Goal: Task Accomplishment & Management: Manage account settings

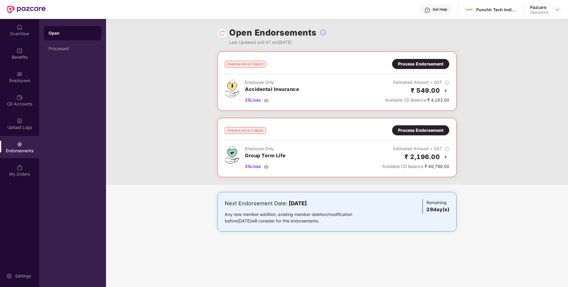
click at [420, 60] on div "Process Endorsement" at bounding box center [420, 64] width 57 height 10
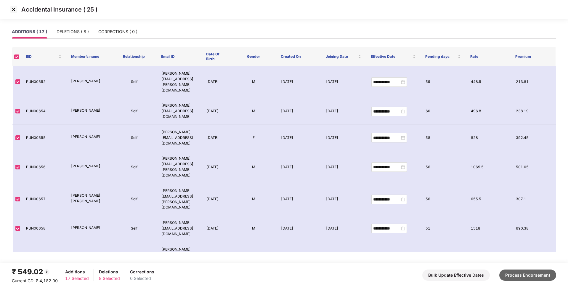
click at [522, 274] on button "Process Endorsement" at bounding box center [527, 274] width 57 height 11
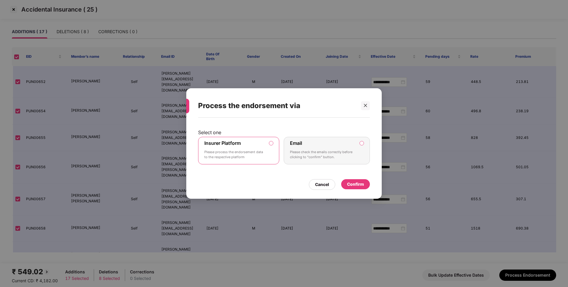
click at [362, 183] on div "Confirm" at bounding box center [355, 184] width 17 height 7
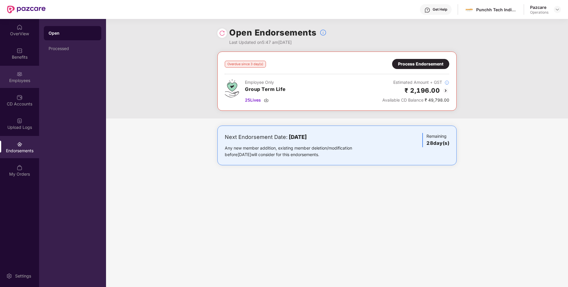
click at [27, 81] on div "Employees" at bounding box center [19, 81] width 39 height 6
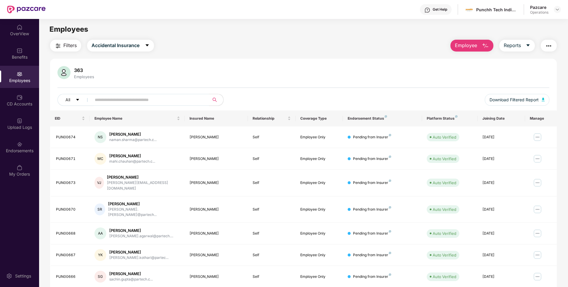
click at [544, 47] on button "button" at bounding box center [549, 46] width 16 height 12
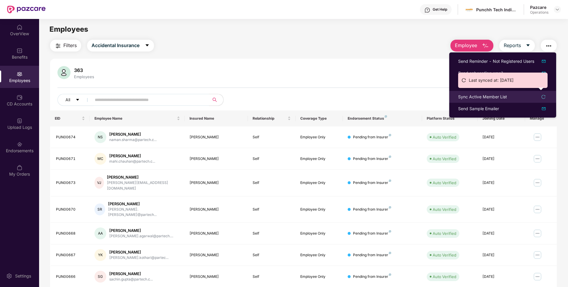
click at [470, 98] on div "Sync Active Member List" at bounding box center [482, 97] width 49 height 7
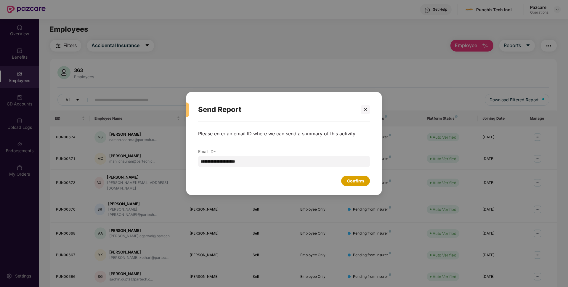
click at [358, 181] on div "Confirm" at bounding box center [355, 181] width 17 height 7
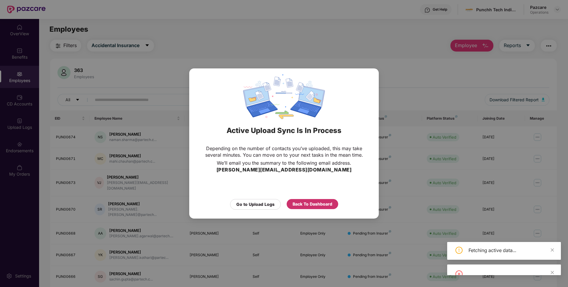
click at [316, 204] on div "Back To Dashboard" at bounding box center [313, 204] width 40 height 7
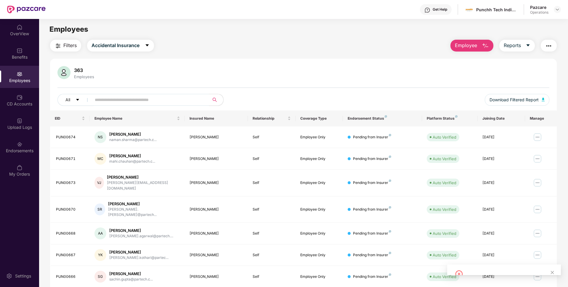
click at [551, 48] on img "button" at bounding box center [548, 45] width 7 height 7
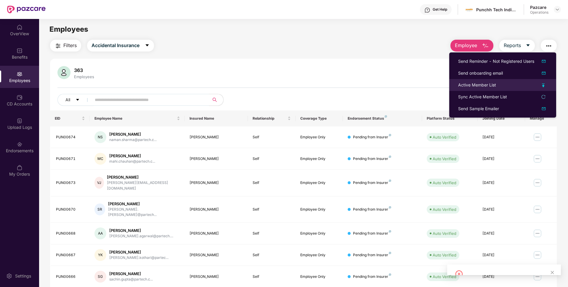
click at [469, 86] on div "Active Member List" at bounding box center [477, 85] width 38 height 7
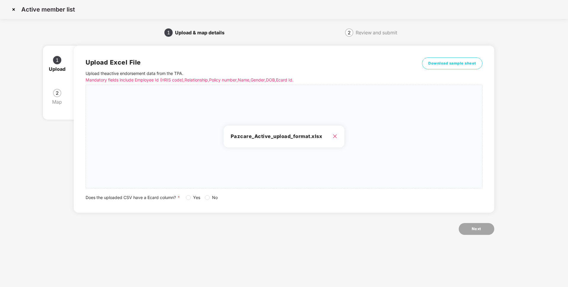
click at [206, 200] on label "No" at bounding box center [212, 197] width 15 height 7
click at [473, 228] on span "Next" at bounding box center [476, 229] width 9 height 6
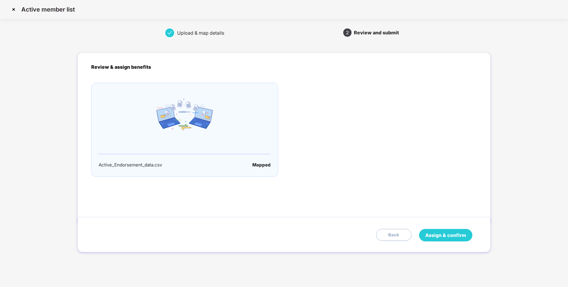
click at [430, 235] on span "Assign & confirm" at bounding box center [445, 235] width 41 height 7
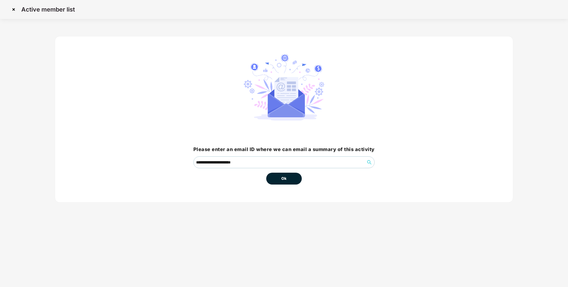
click at [271, 182] on button "Ok" at bounding box center [284, 179] width 36 height 12
click at [279, 180] on button "Ok" at bounding box center [284, 179] width 36 height 12
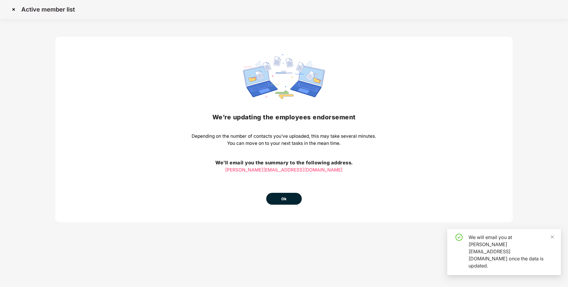
click at [283, 198] on span "Ok" at bounding box center [283, 199] width 5 height 6
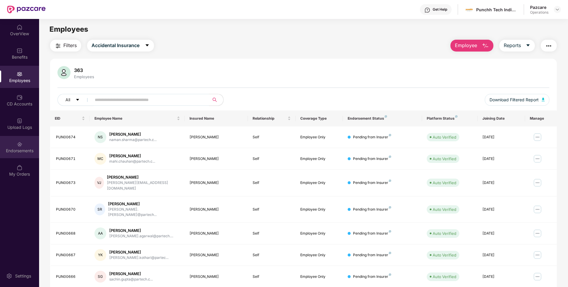
click at [30, 150] on div "Endorsements" at bounding box center [19, 151] width 39 height 6
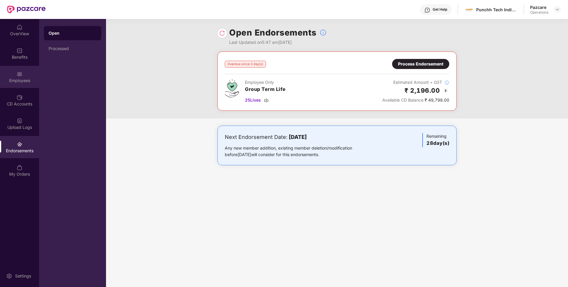
click at [10, 81] on div "Employees" at bounding box center [19, 81] width 39 height 6
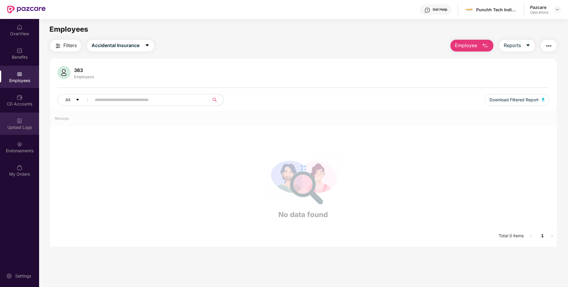
click at [15, 124] on div "Upload Logs" at bounding box center [19, 124] width 39 height 22
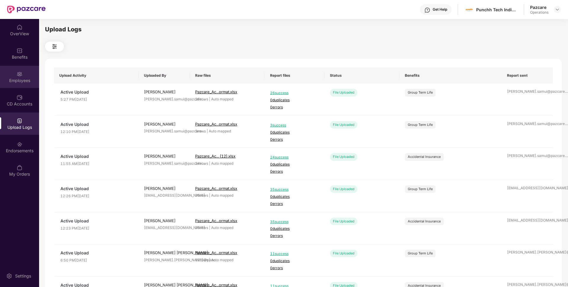
click at [35, 86] on div "Employees" at bounding box center [19, 77] width 39 height 22
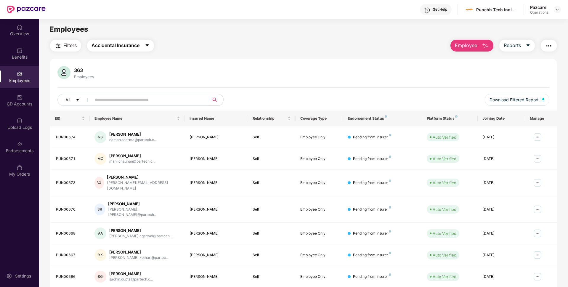
click at [115, 48] on span "Accidental Insurance" at bounding box center [115, 45] width 48 height 7
click at [192, 58] on div "Filters Accidental Insurance Employee Reports 363 Employees All Download Filter…" at bounding box center [303, 212] width 507 height 344
click at [24, 150] on div "Endorsements" at bounding box center [19, 151] width 39 height 6
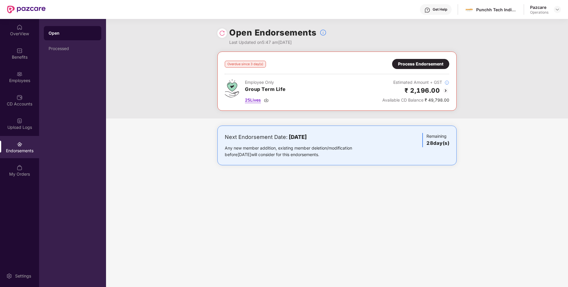
click at [251, 99] on span "25 Lives" at bounding box center [253, 100] width 16 height 7
